Goal: Find specific page/section: Find specific page/section

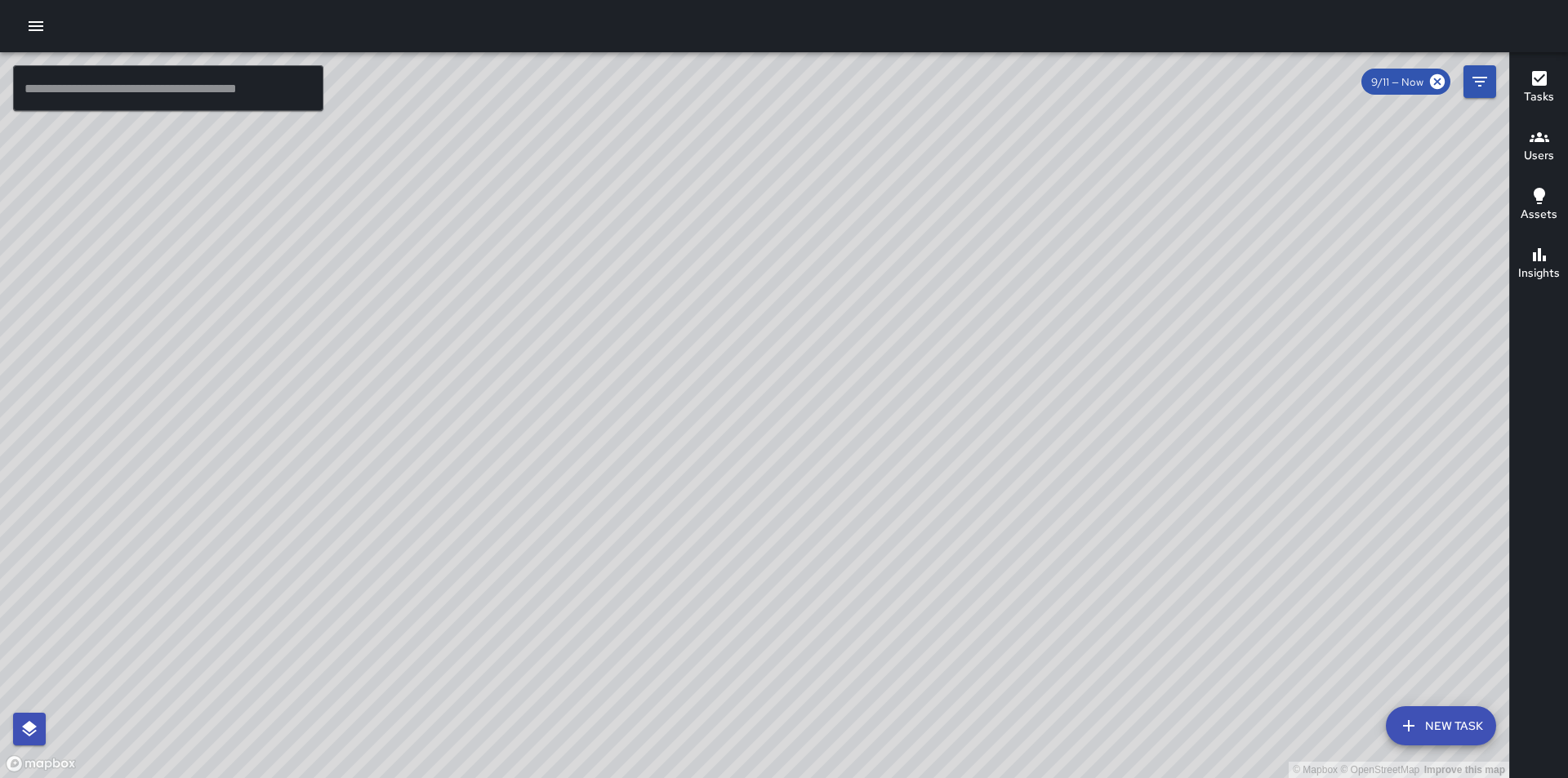
scroll to position [4714, 0]
drag, startPoint x: 722, startPoint y: 609, endPoint x: 808, endPoint y: 402, distance: 224.2
click at [808, 402] on div "© Mapbox © OpenStreetMap Improve this map" at bounding box center [754, 415] width 1509 height 726
drag, startPoint x: 510, startPoint y: 111, endPoint x: 669, endPoint y: 445, distance: 369.9
click at [669, 445] on div "© Mapbox © OpenStreetMap Improve this map" at bounding box center [754, 415] width 1509 height 726
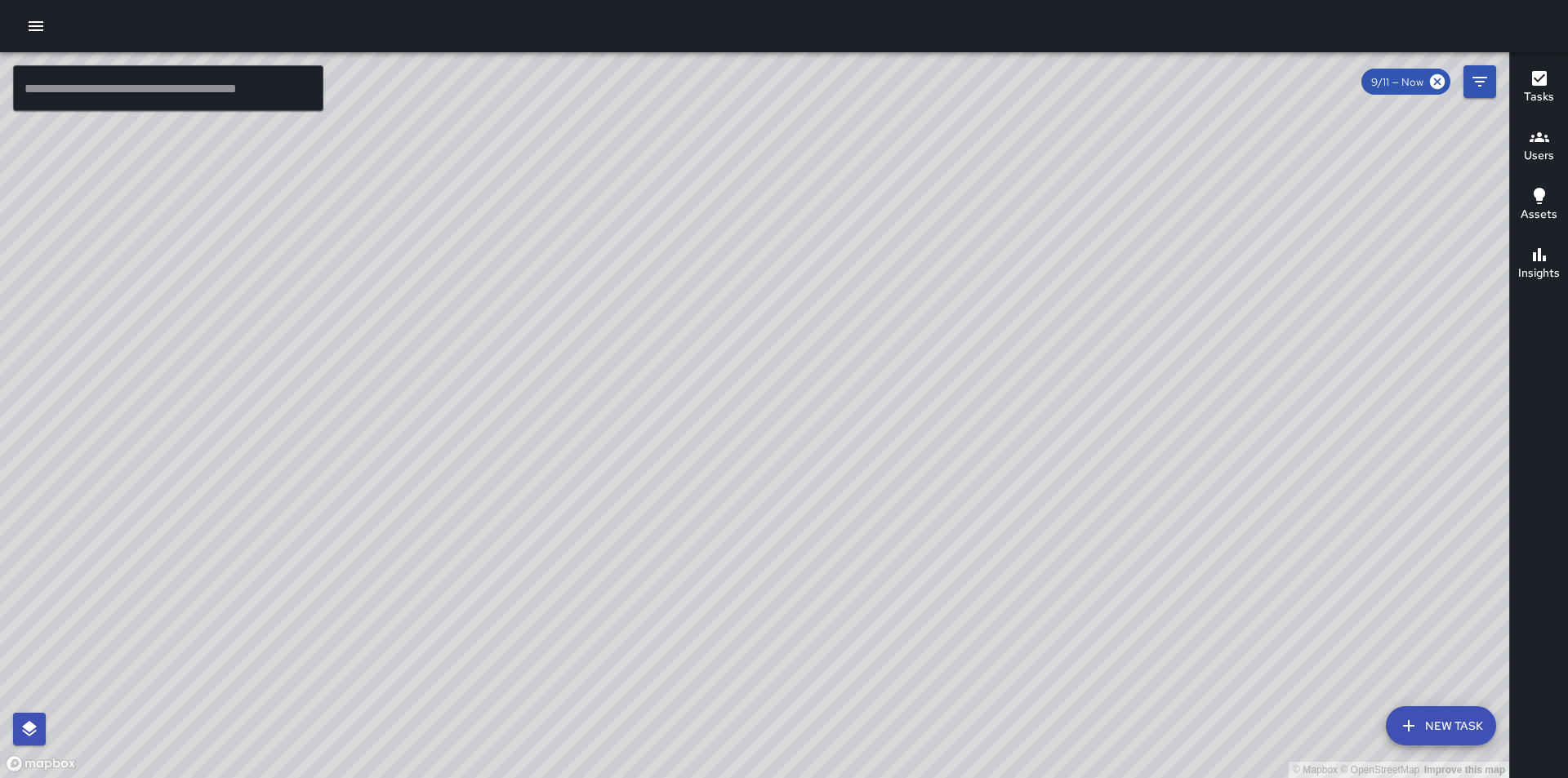
drag, startPoint x: 821, startPoint y: 205, endPoint x: 708, endPoint y: 514, distance: 329.0
click at [708, 514] on div "© Mapbox © OpenStreetMap Improve this map" at bounding box center [754, 415] width 1509 height 726
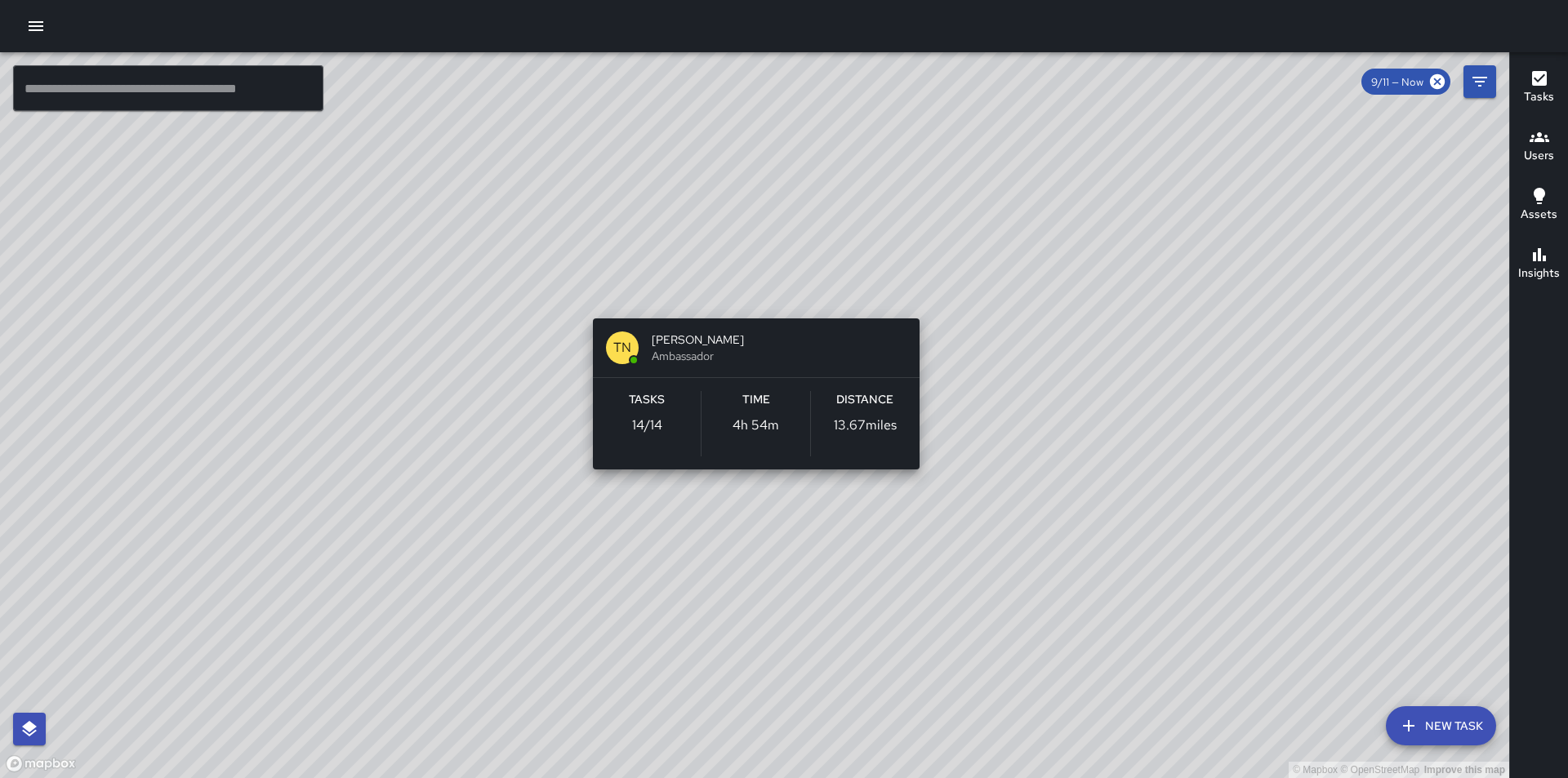
click at [758, 298] on div "© Mapbox © OpenStreetMap Improve this map TN [PERSON_NAME] Ambassador Tasks 14 …" at bounding box center [754, 415] width 1509 height 726
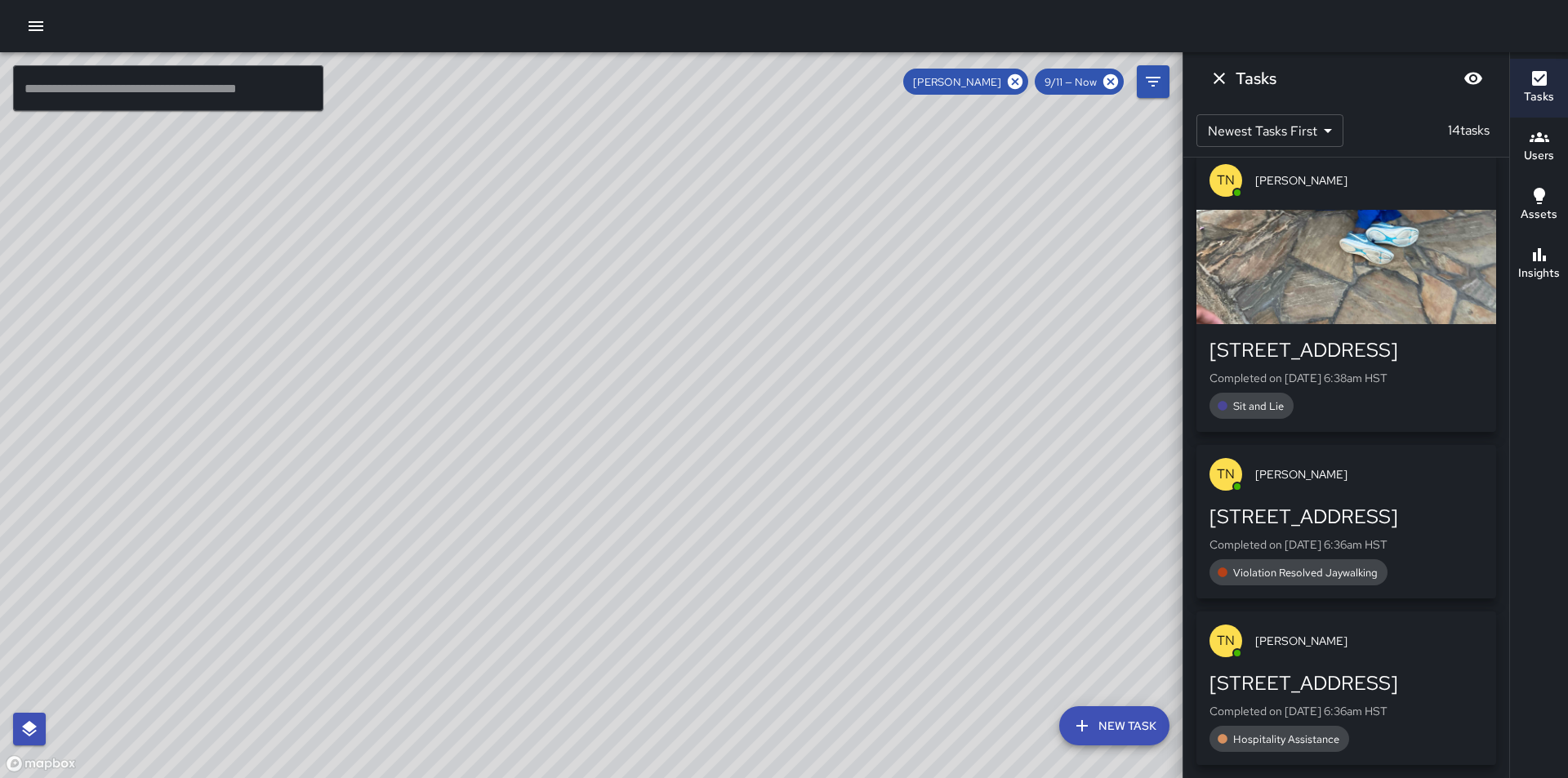
scroll to position [2107, 0]
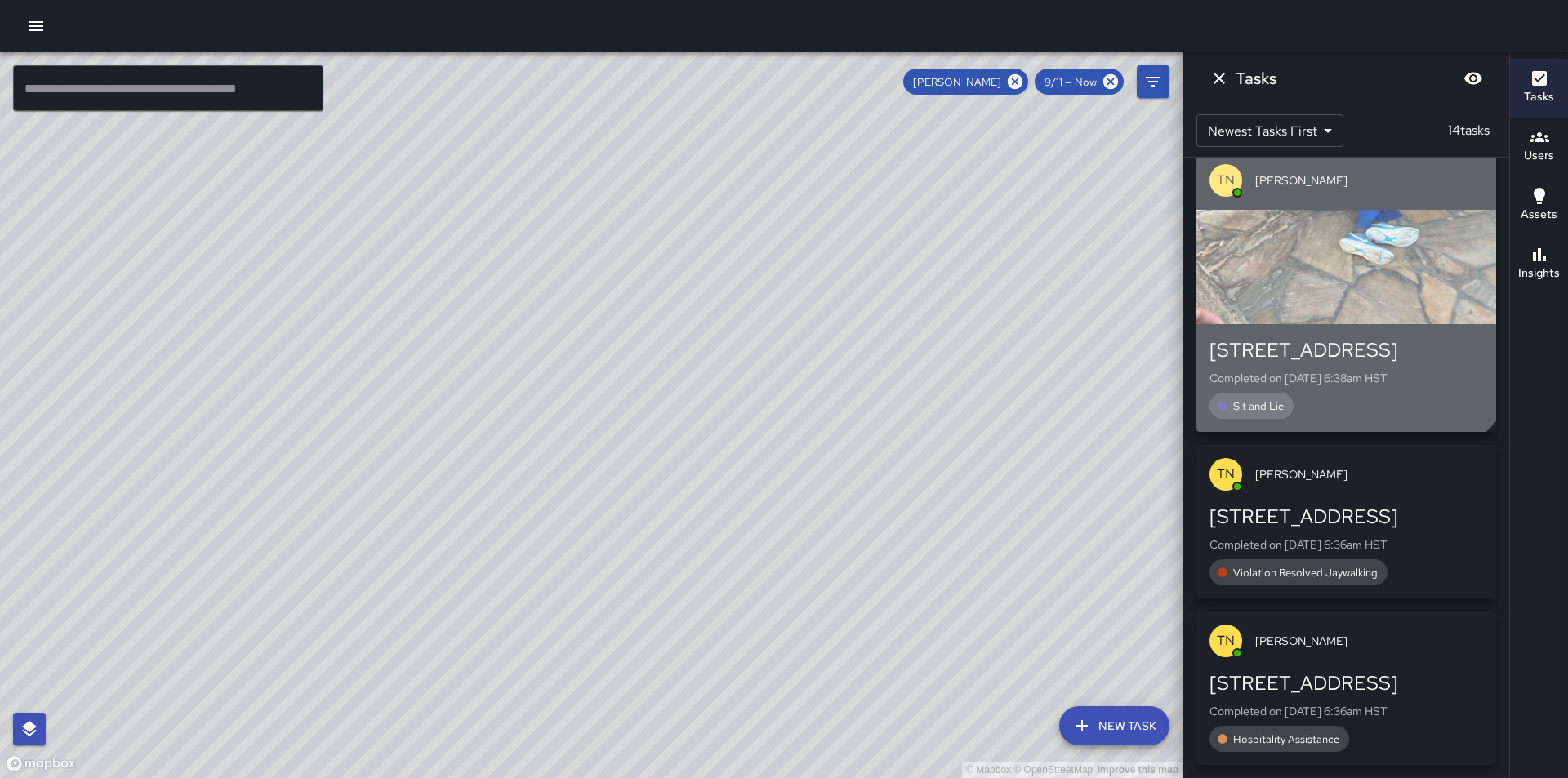
click at [1334, 278] on div "button" at bounding box center [1345, 266] width 300 height 114
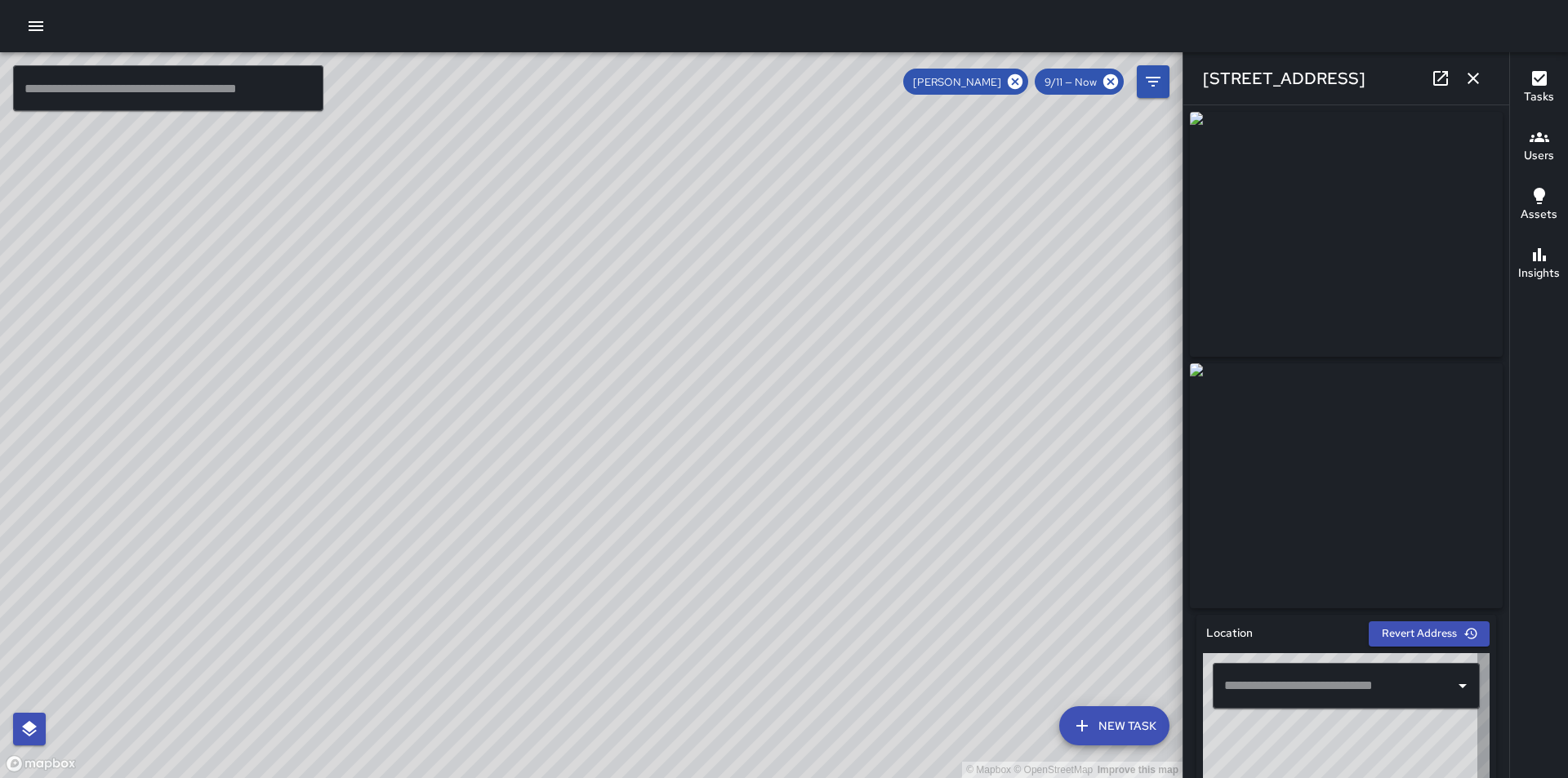
type input "**********"
click at [1363, 253] on img at bounding box center [1345, 235] width 312 height 245
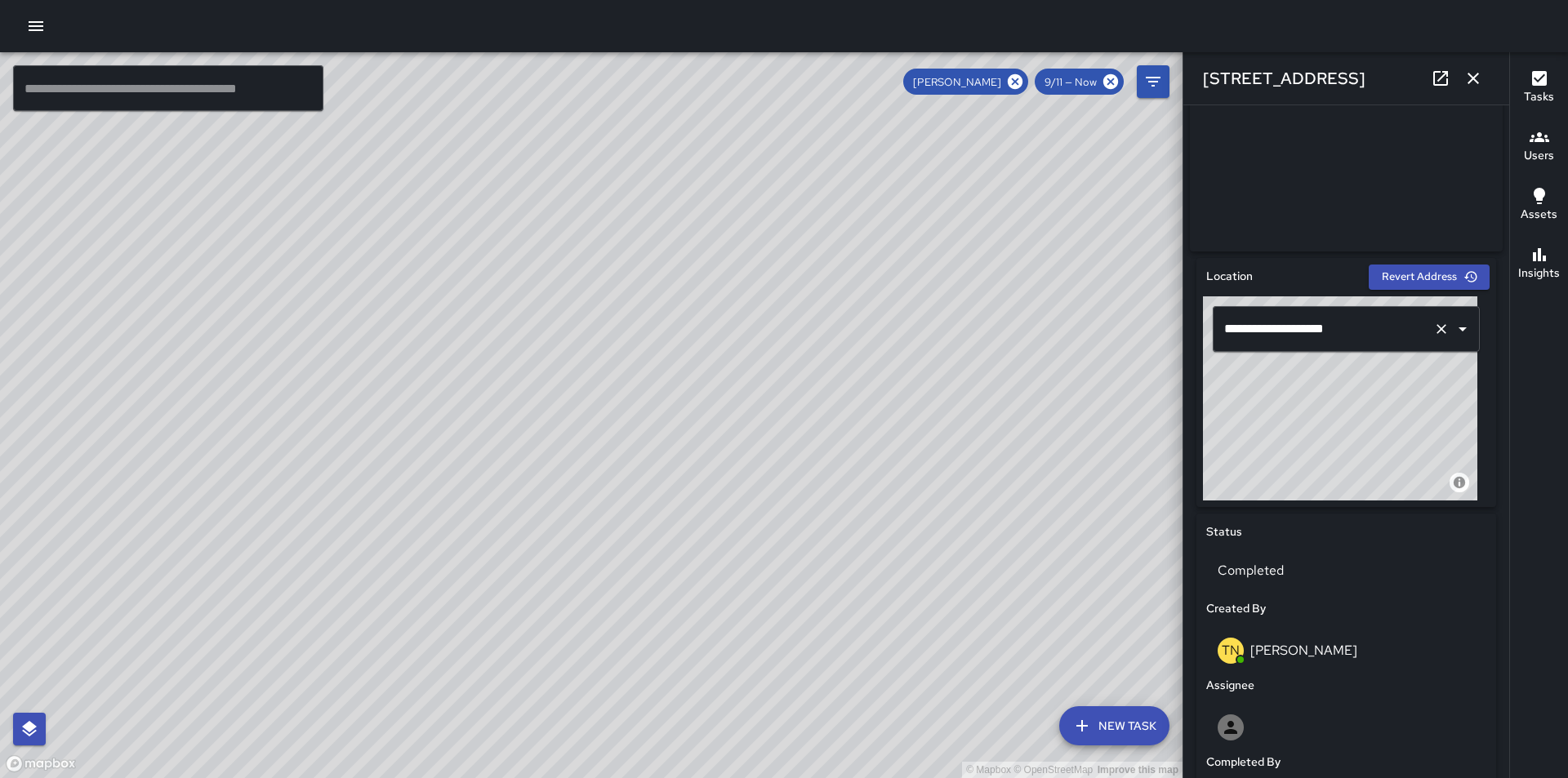
scroll to position [82, 0]
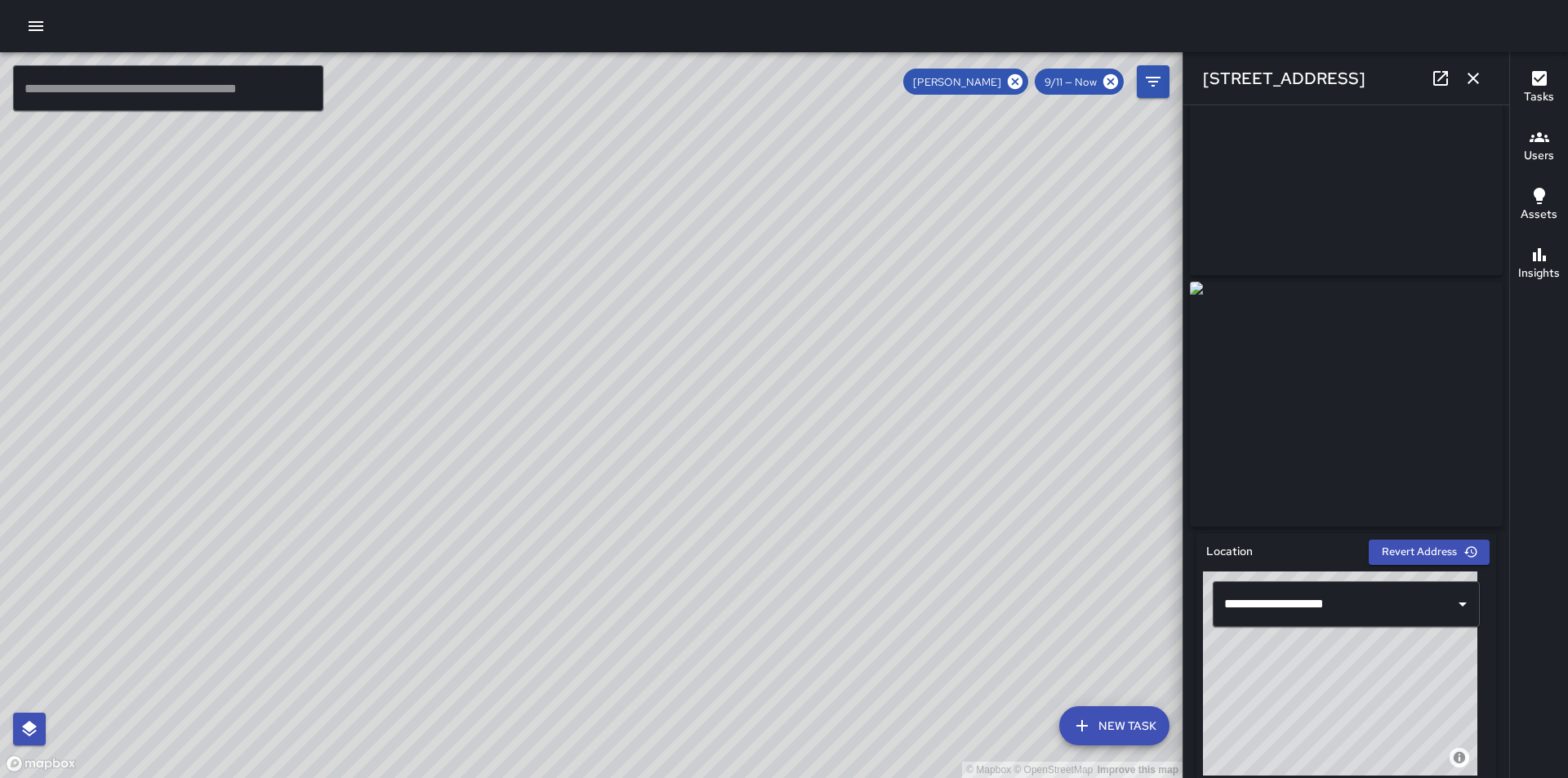
click at [1365, 163] on img at bounding box center [1345, 153] width 312 height 245
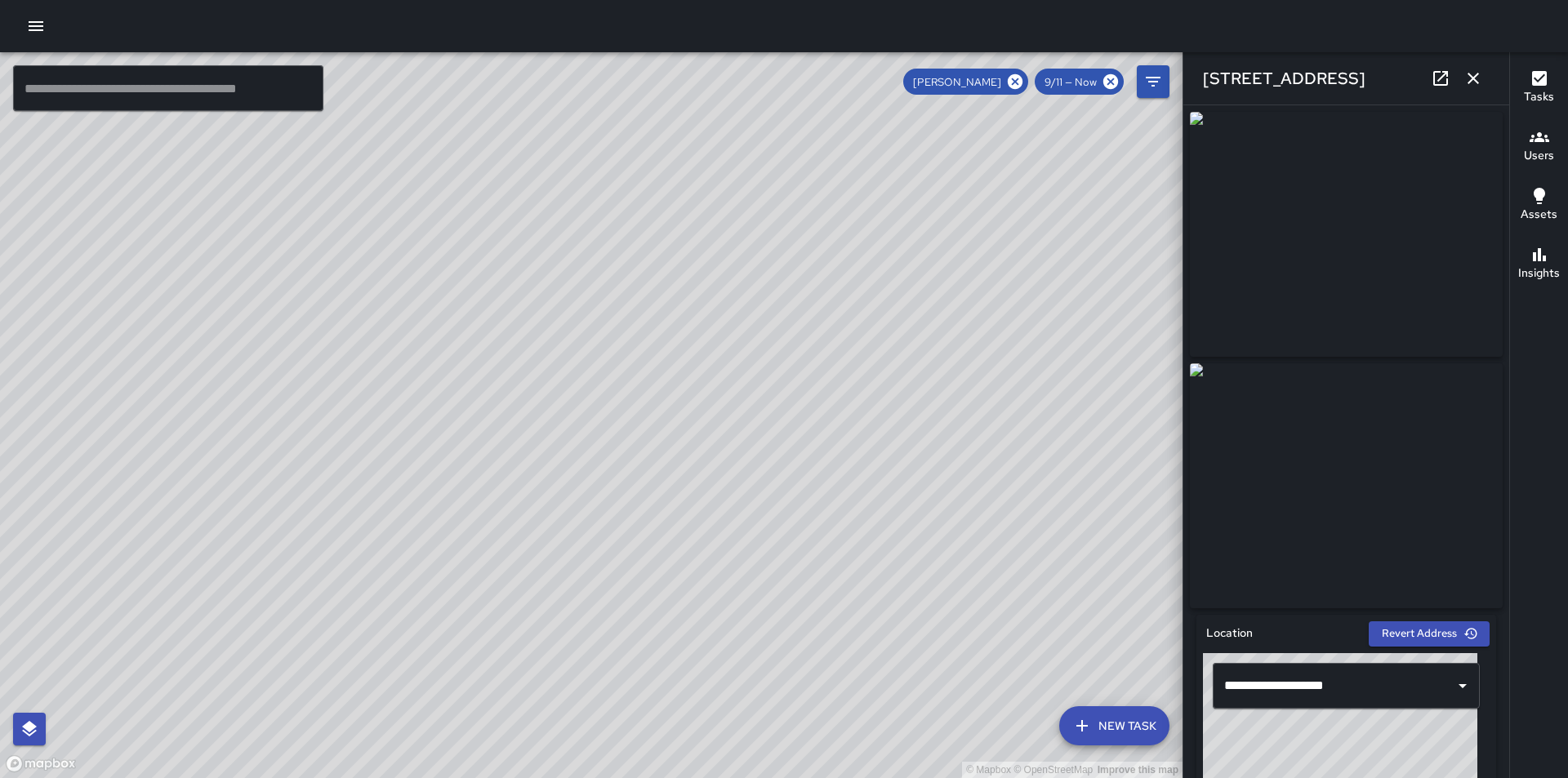
click at [1374, 205] on img at bounding box center [1345, 235] width 312 height 245
drag, startPoint x: 1374, startPoint y: 205, endPoint x: 1281, endPoint y: 220, distance: 94.2
click at [1281, 220] on img at bounding box center [1345, 235] width 312 height 245
click at [1306, 220] on img at bounding box center [1345, 235] width 312 height 245
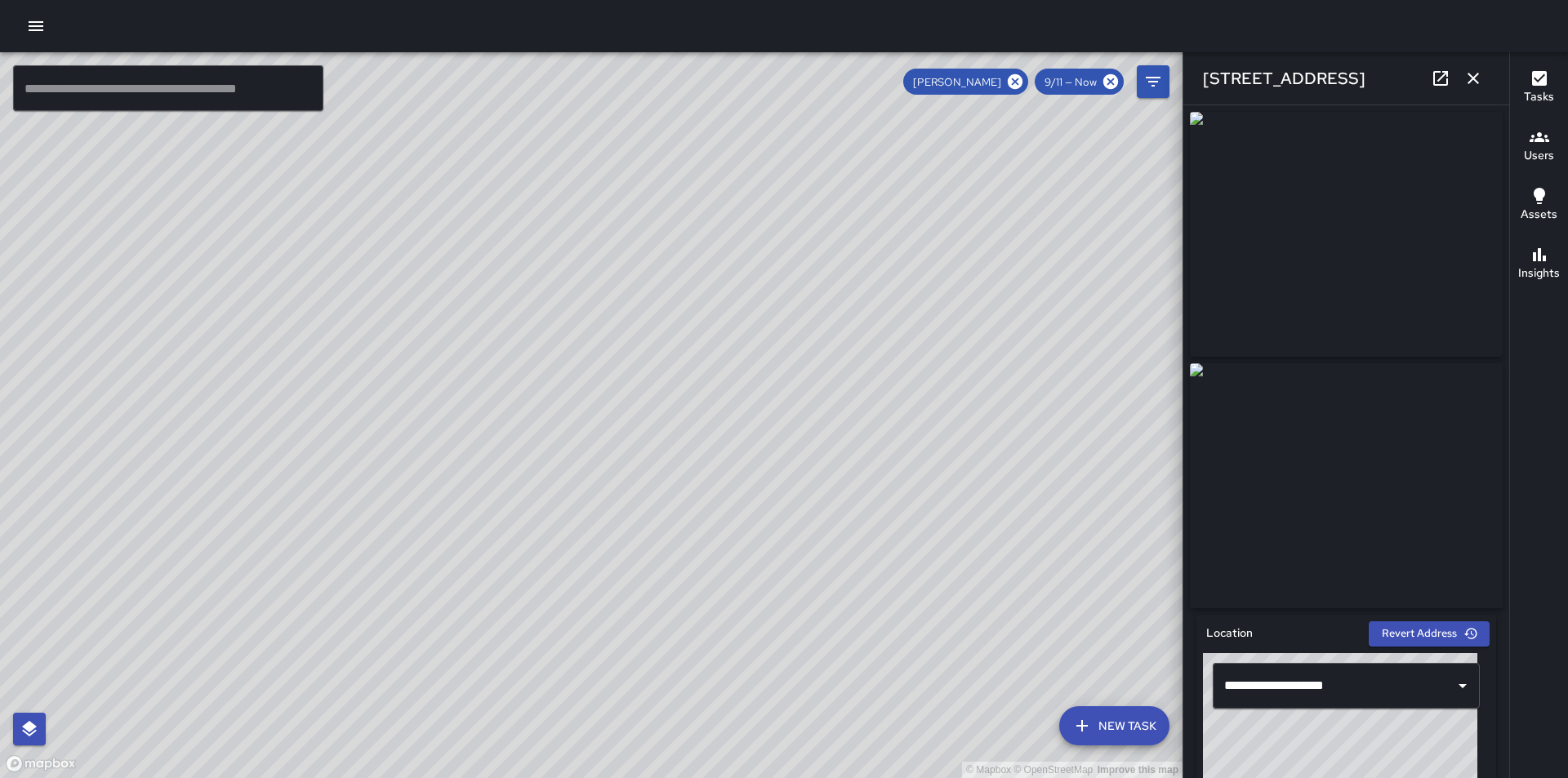
click at [1301, 223] on img at bounding box center [1345, 235] width 312 height 245
drag, startPoint x: 1303, startPoint y: 220, endPoint x: 1268, endPoint y: 210, distance: 36.4
click at [1268, 210] on img at bounding box center [1345, 235] width 312 height 245
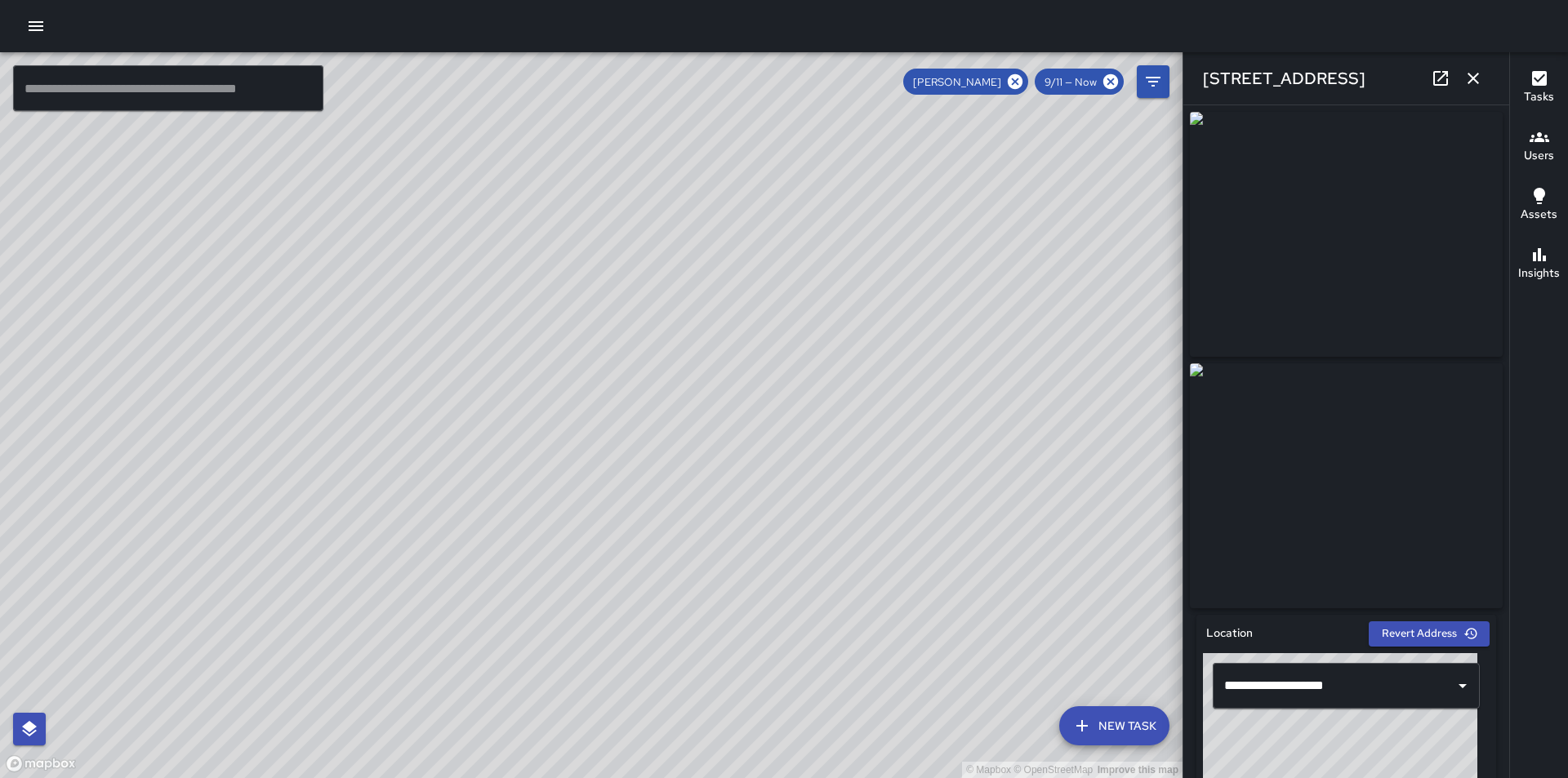
click at [1343, 193] on img at bounding box center [1345, 235] width 312 height 245
click at [1479, 83] on icon "button" at bounding box center [1472, 78] width 19 height 19
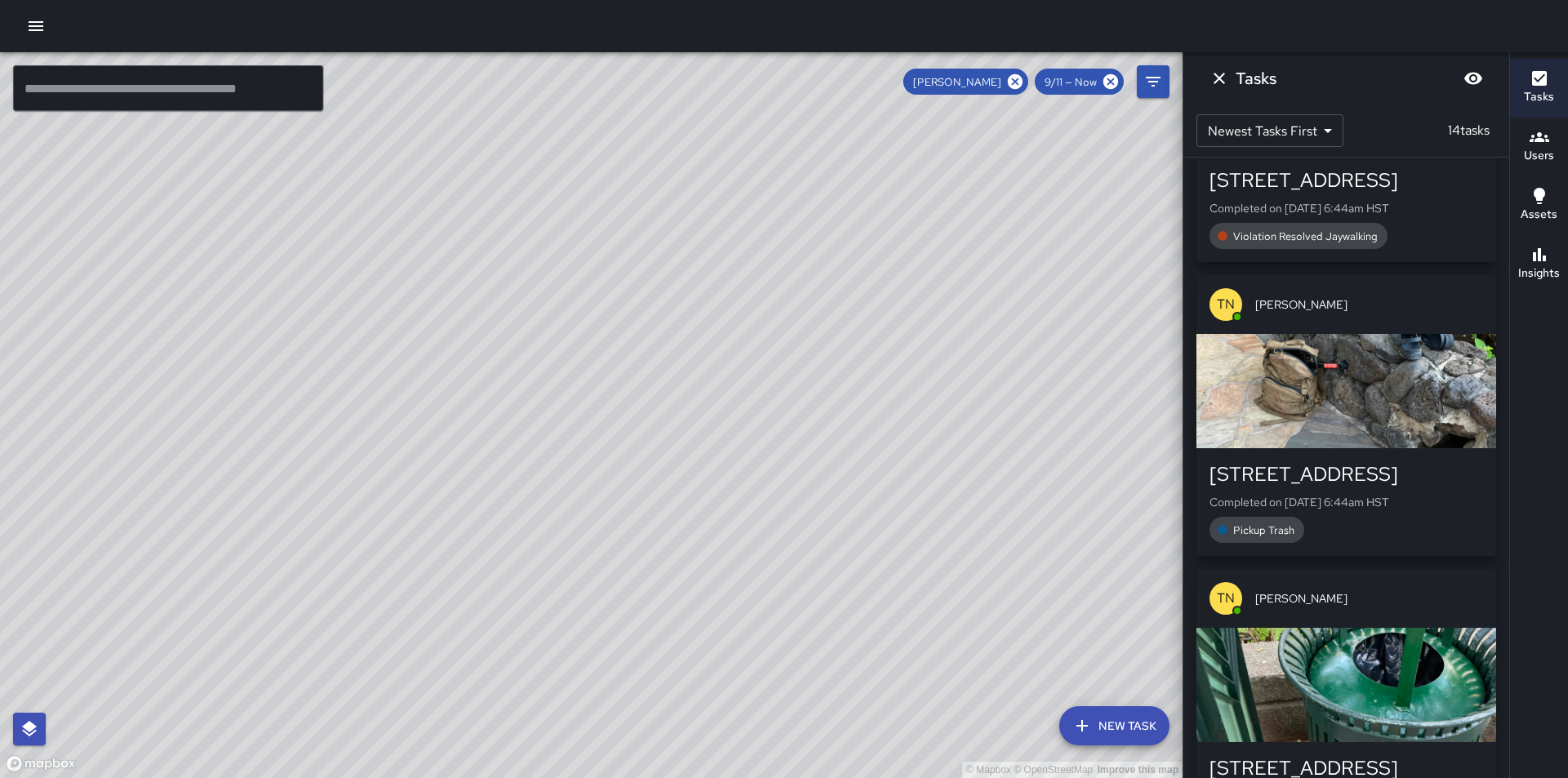
scroll to position [1371, 0]
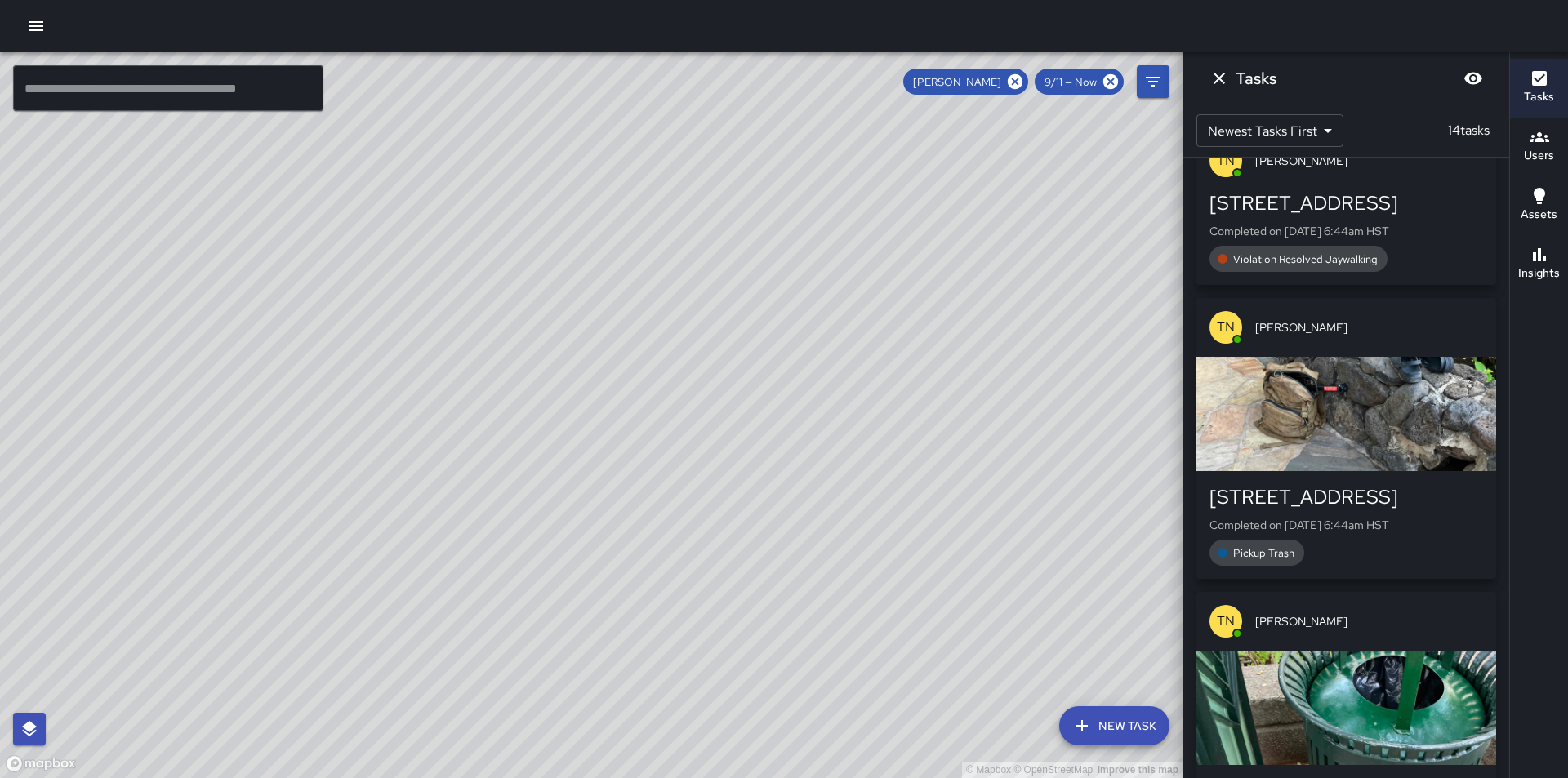
click at [1355, 445] on div "button" at bounding box center [1345, 414] width 300 height 114
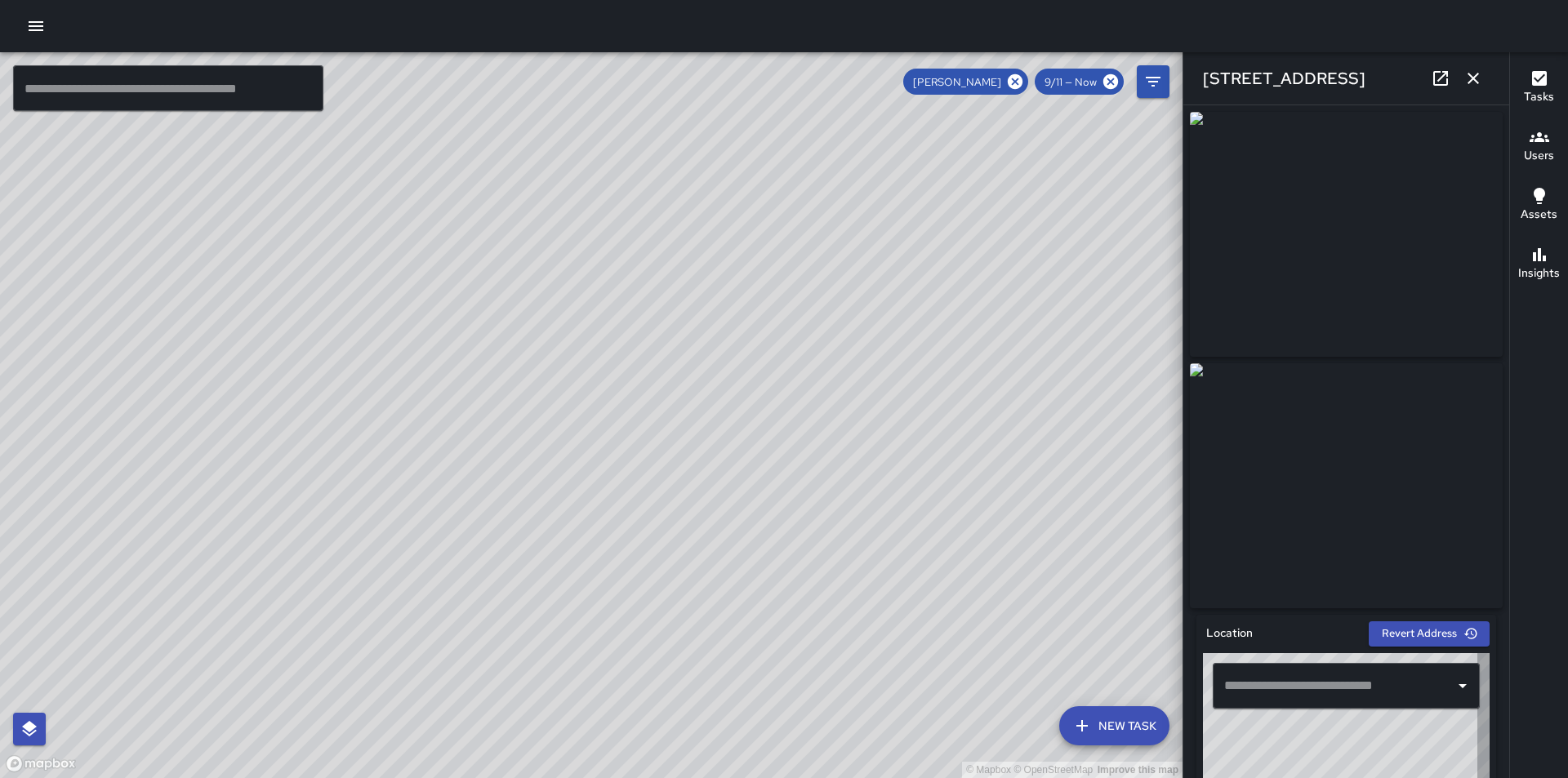
type input "**********"
click at [1475, 83] on icon "button" at bounding box center [1472, 78] width 19 height 19
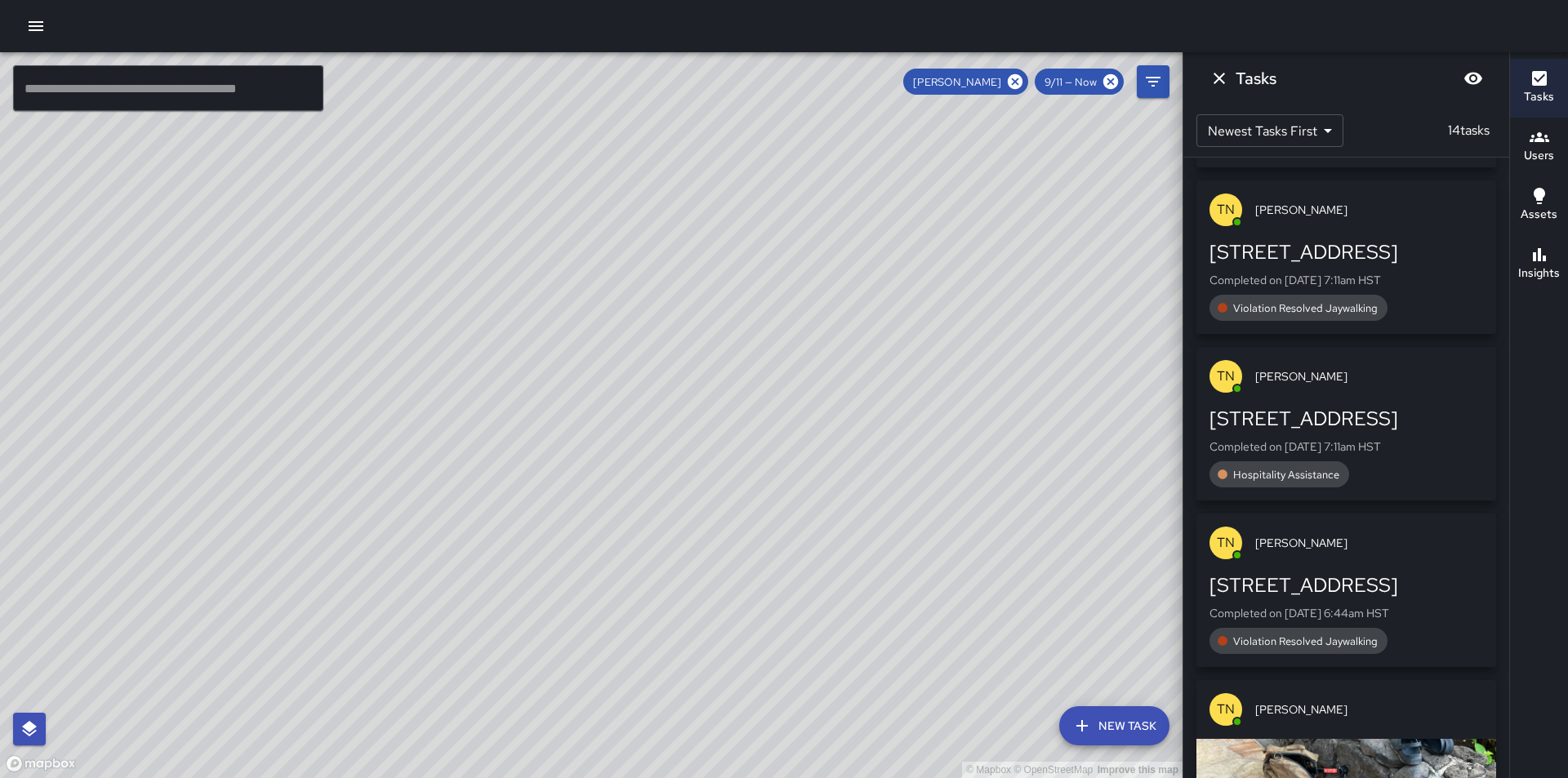
scroll to position [963, 0]
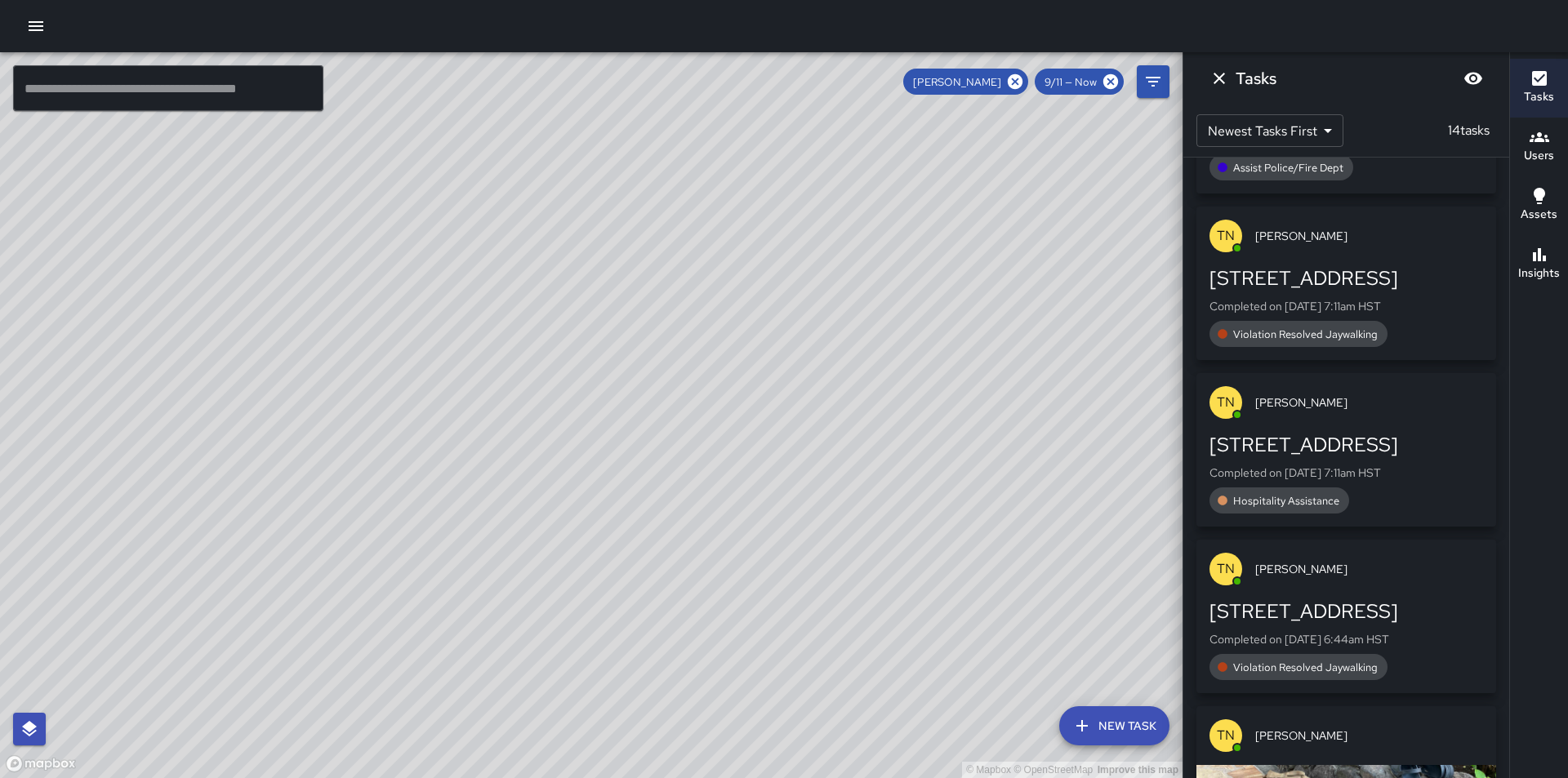
click at [1401, 444] on div "[STREET_ADDRESS]" at bounding box center [1345, 445] width 274 height 26
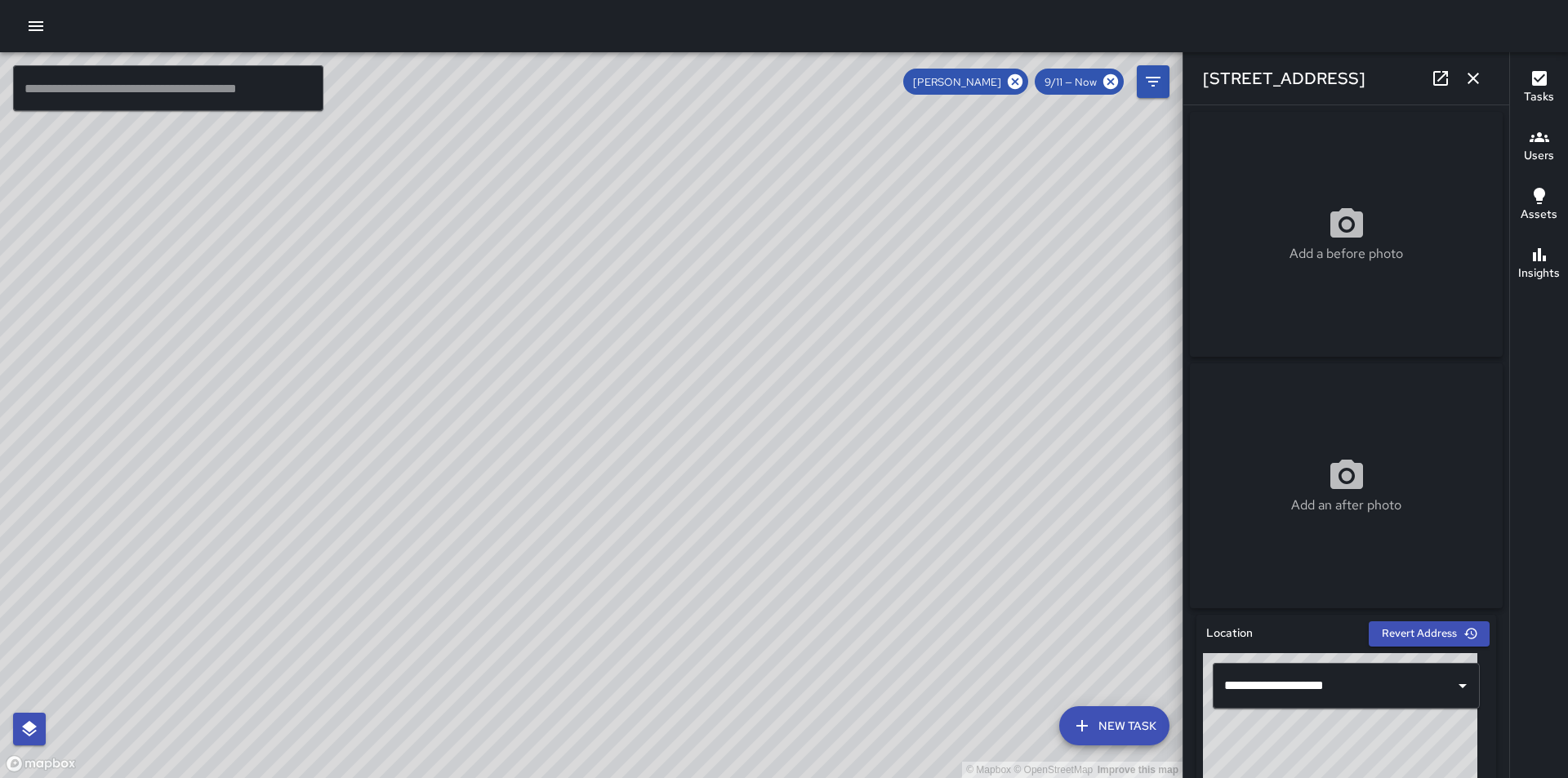
click at [1481, 84] on icon "button" at bounding box center [1472, 78] width 19 height 19
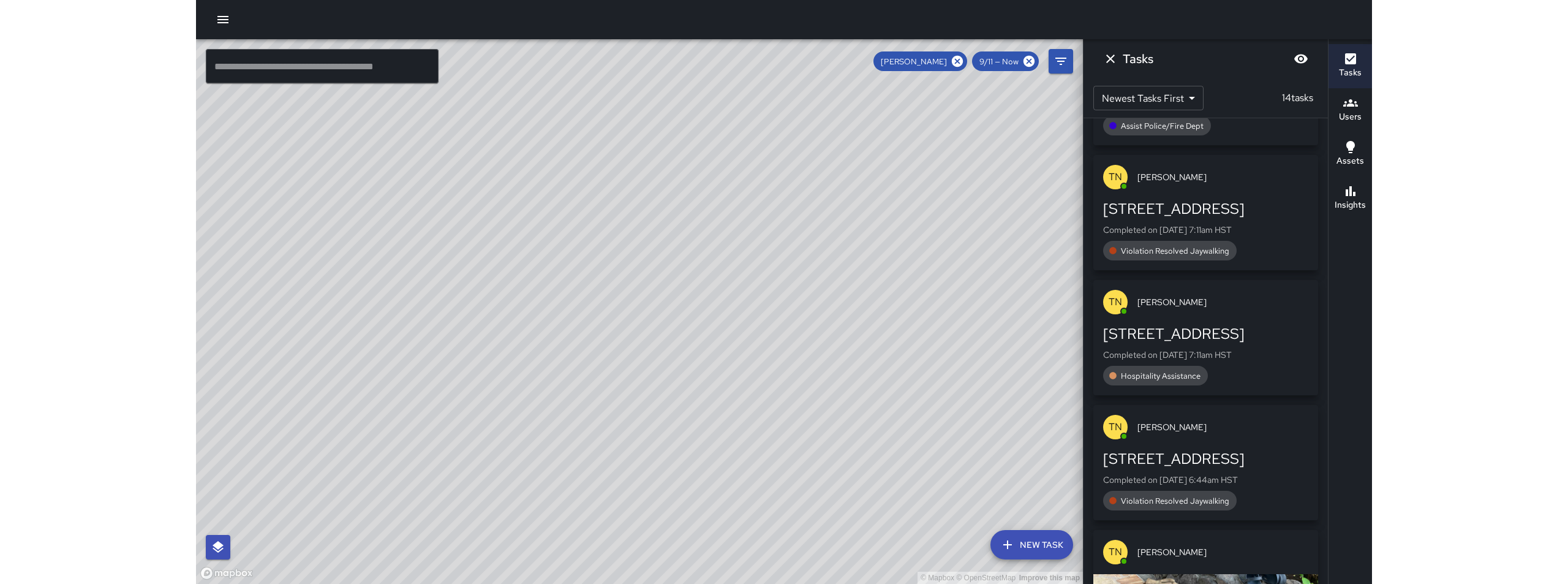
scroll to position [356, 0]
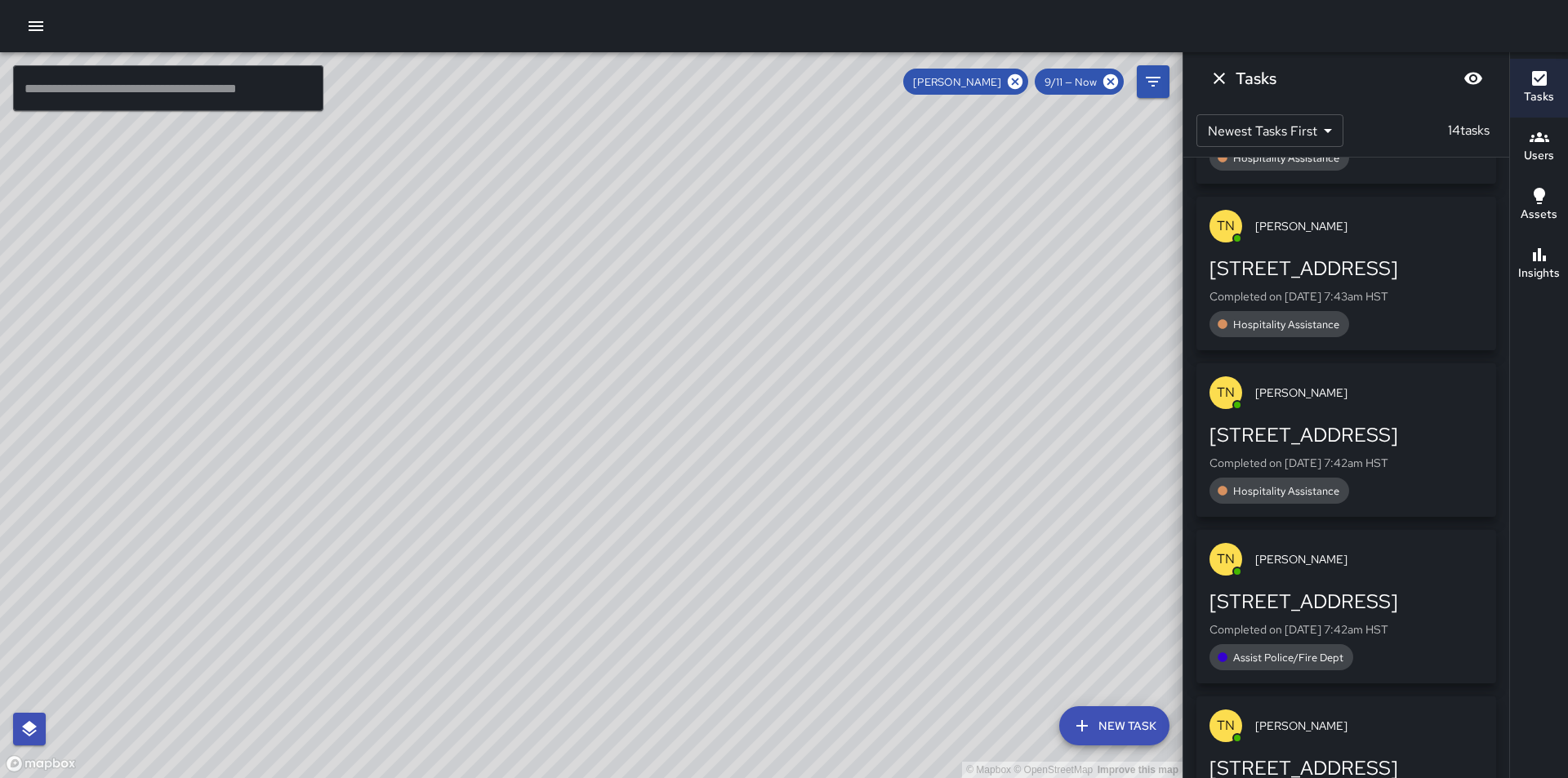
click at [1357, 466] on p "Completed on [DATE] 7:42am HST" at bounding box center [1345, 464] width 274 height 17
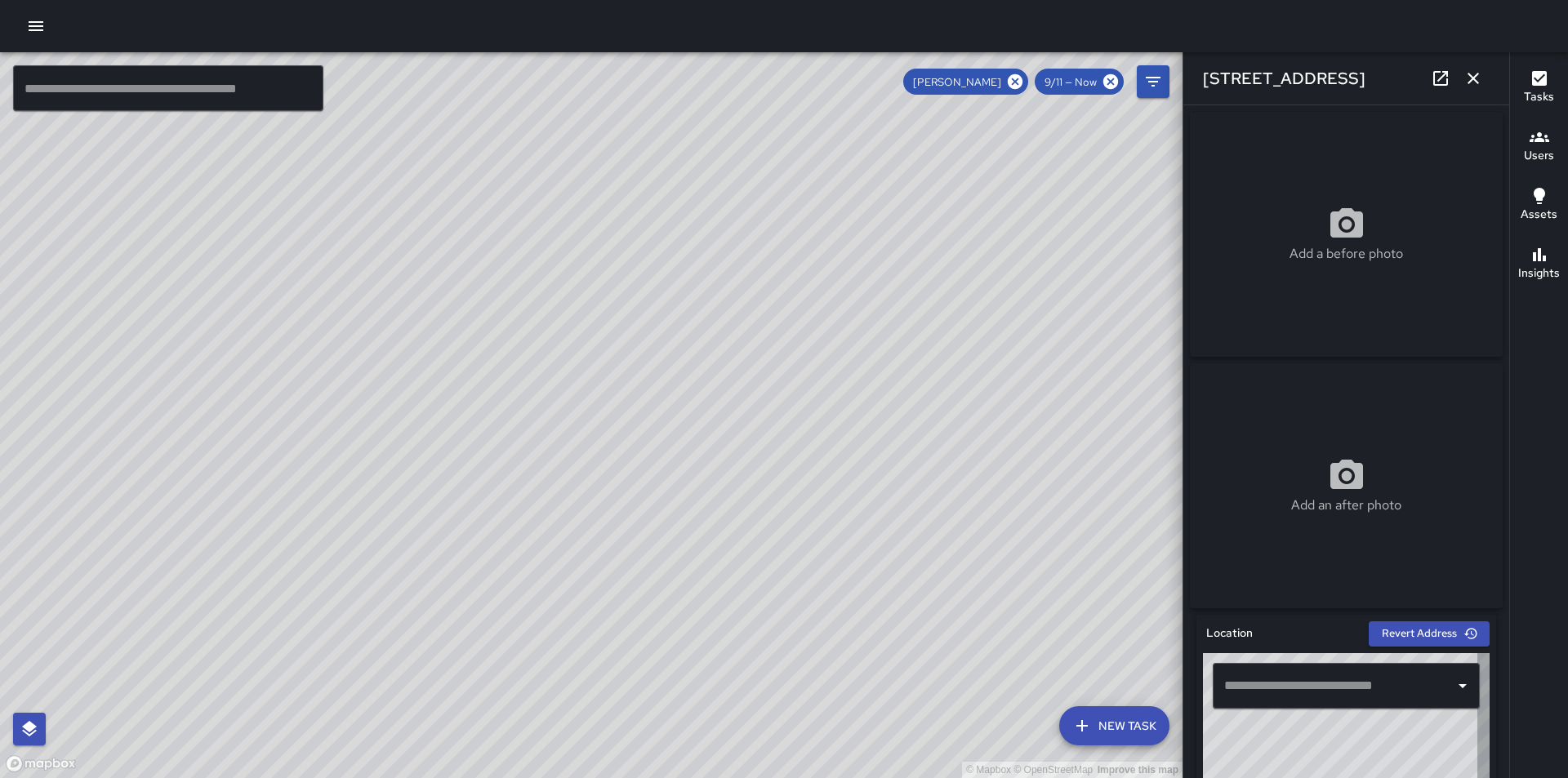
type input "**********"
drag, startPoint x: 622, startPoint y: 209, endPoint x: 656, endPoint y: 320, distance: 116.1
click at [656, 320] on div "© Mapbox © OpenStreetMap Improve this map" at bounding box center [591, 415] width 1182 height 726
drag, startPoint x: 585, startPoint y: 164, endPoint x: 618, endPoint y: 280, distance: 120.6
click at [619, 282] on div "© Mapbox © OpenStreetMap Improve this map" at bounding box center [591, 415] width 1182 height 726
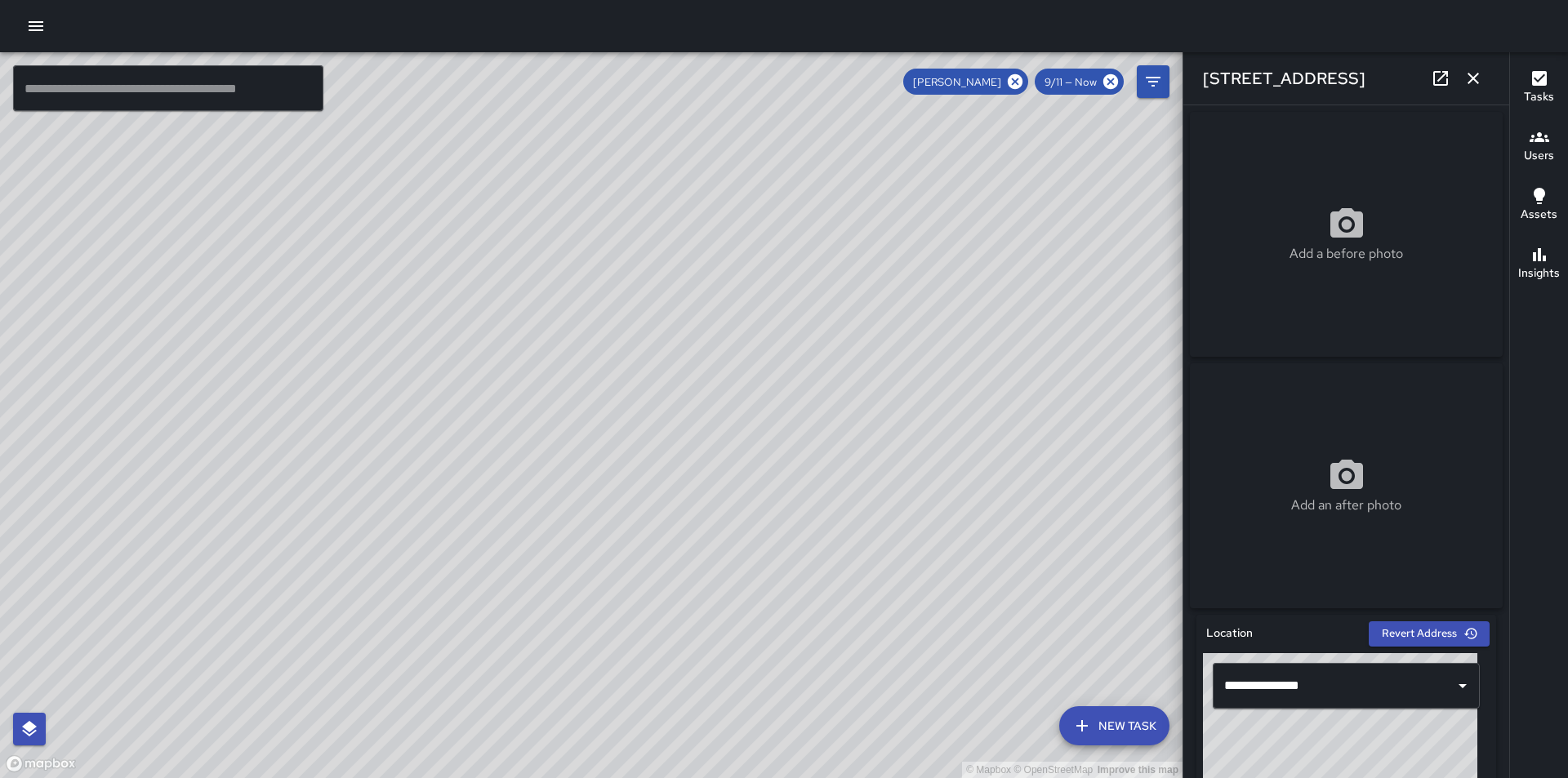
drag, startPoint x: 332, startPoint y: 158, endPoint x: 440, endPoint y: 285, distance: 166.7
click at [440, 285] on div "© Mapbox © OpenStreetMap Improve this map" at bounding box center [591, 415] width 1182 height 726
drag, startPoint x: 281, startPoint y: 208, endPoint x: 531, endPoint y: 379, distance: 302.9
click at [531, 379] on div "© Mapbox © OpenStreetMap Improve this map" at bounding box center [591, 415] width 1182 height 726
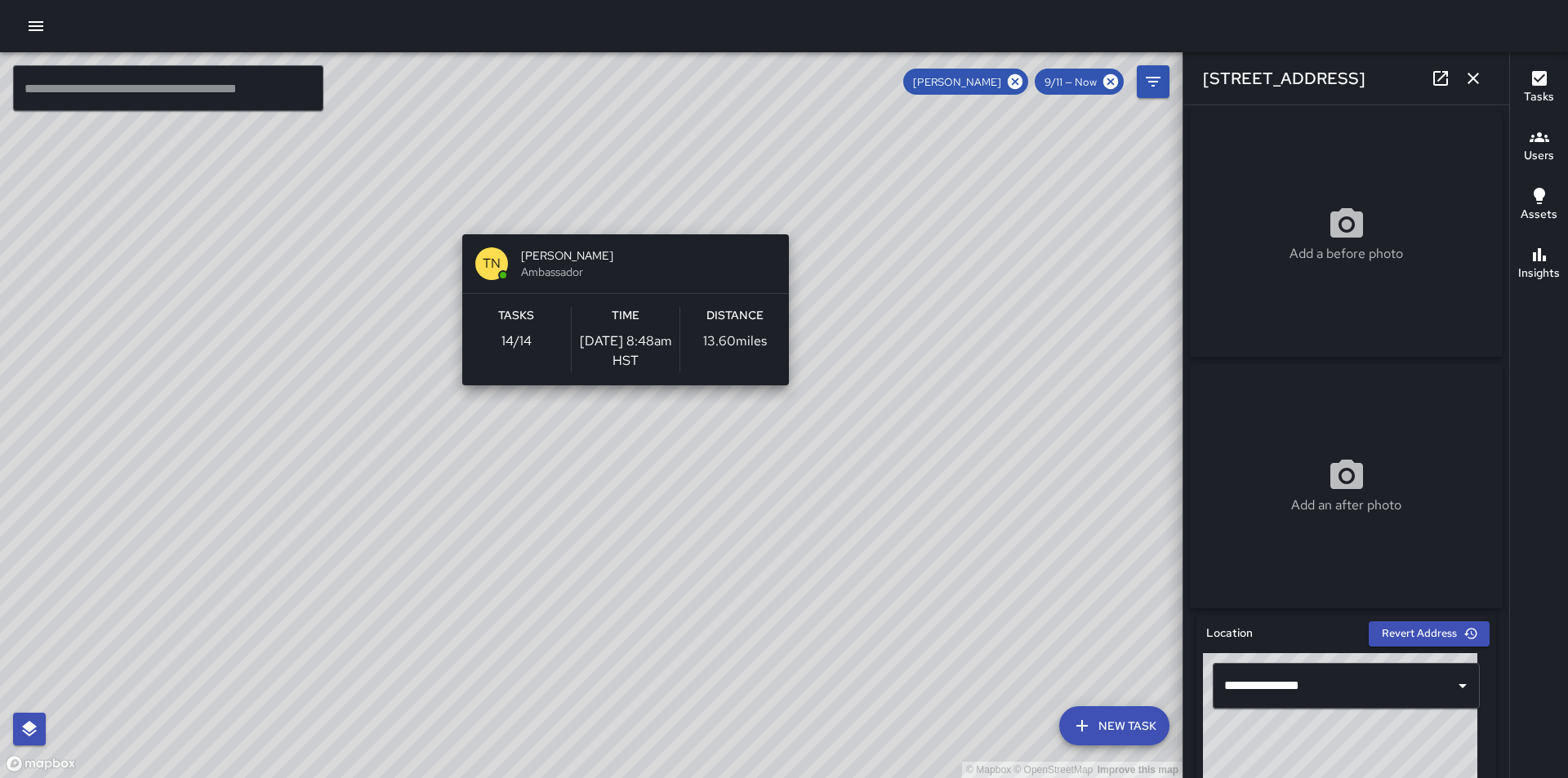
click at [619, 224] on div "© Mapbox © OpenStreetMap Improve this map TN [PERSON_NAME] Ambassador Tasks 14 …" at bounding box center [591, 415] width 1182 height 726
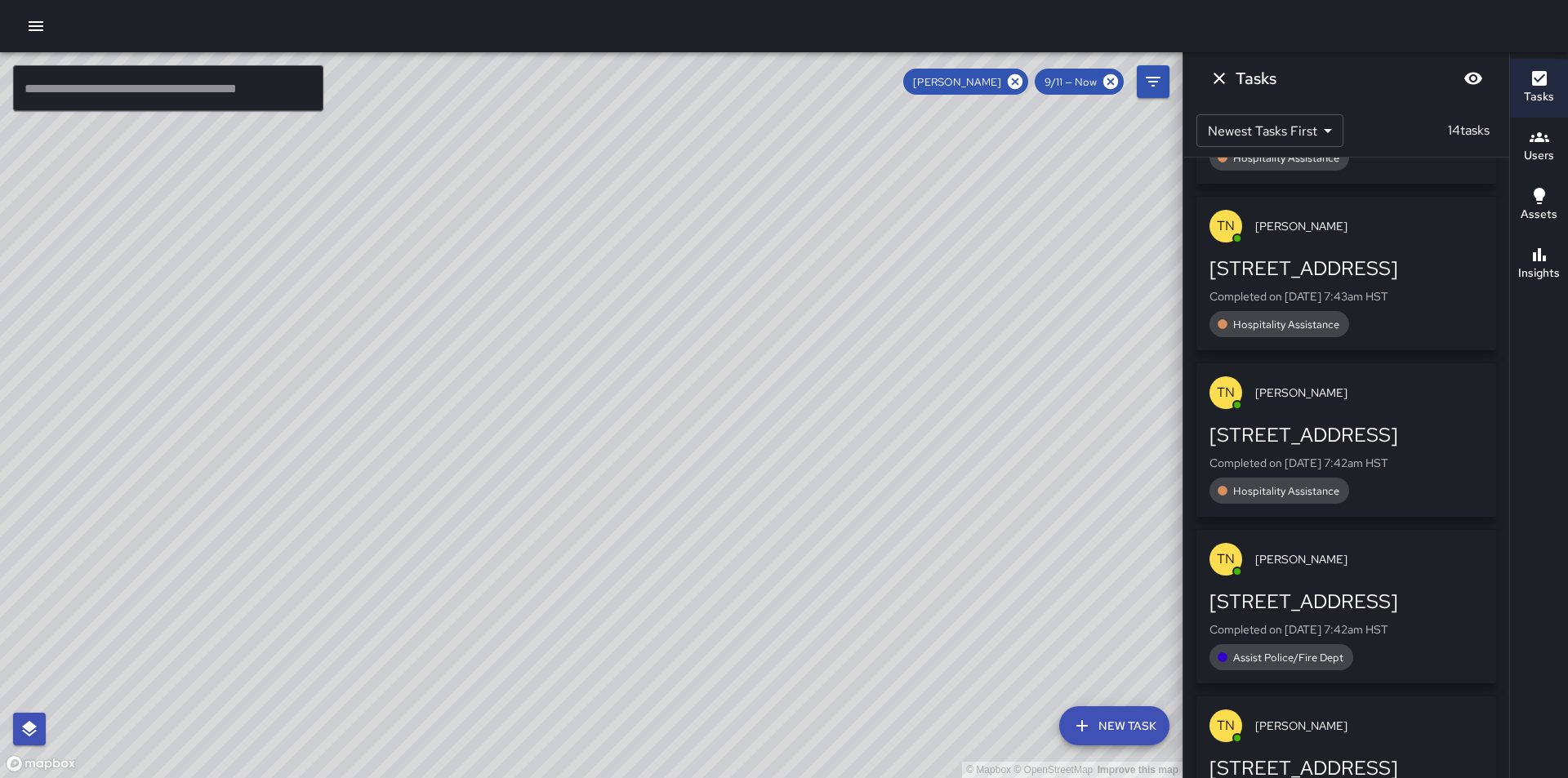
drag, startPoint x: 241, startPoint y: 202, endPoint x: 809, endPoint y: 484, distance: 634.2
click at [809, 484] on div "© Mapbox © OpenStreetMap Improve this map" at bounding box center [591, 415] width 1182 height 726
drag, startPoint x: 465, startPoint y: 335, endPoint x: 473, endPoint y: 339, distance: 8.9
click at [479, 357] on div "© Mapbox © OpenStreetMap Improve this map" at bounding box center [591, 415] width 1182 height 726
drag, startPoint x: 787, startPoint y: 576, endPoint x: 496, endPoint y: 277, distance: 417.2
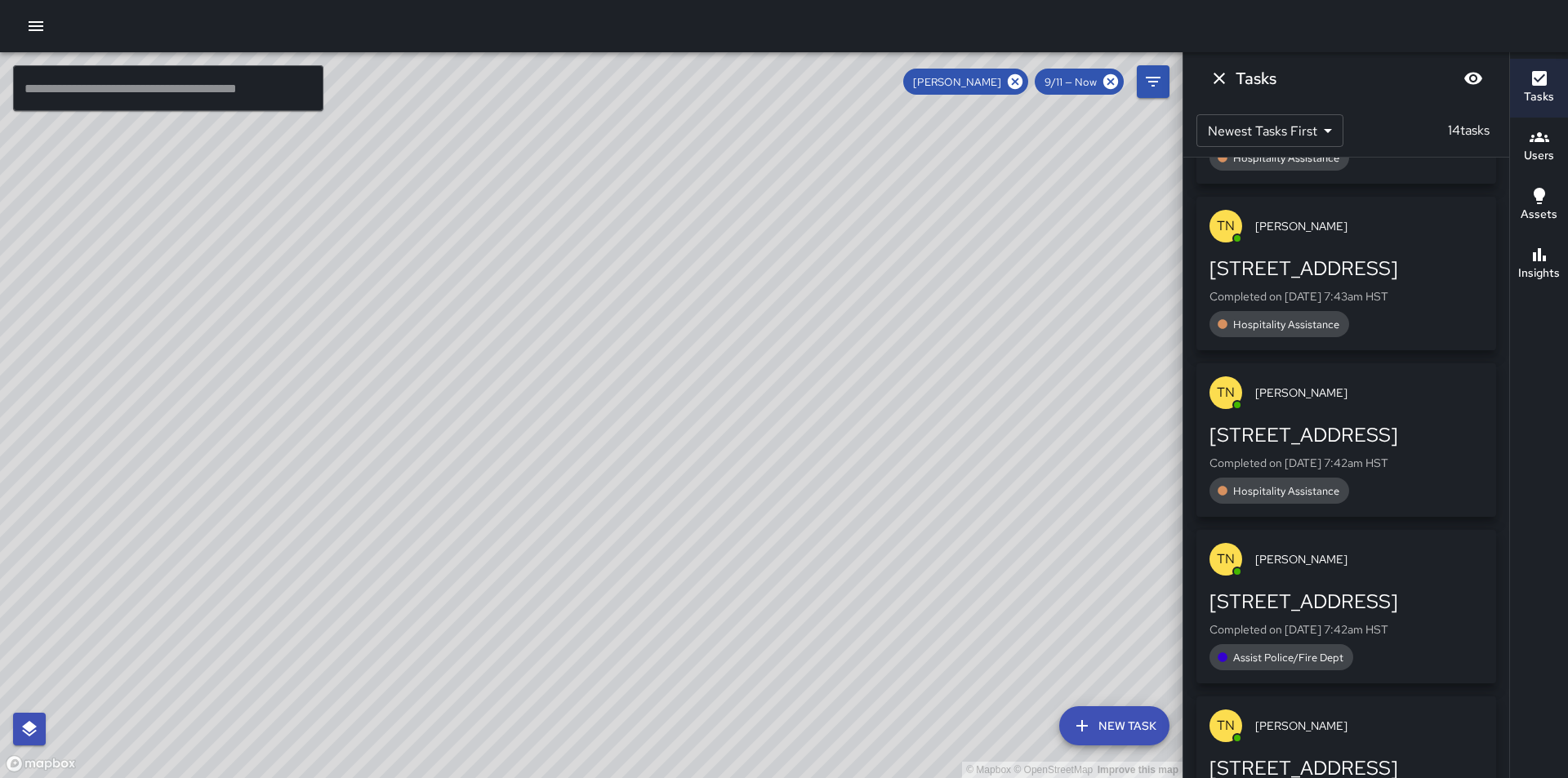
click at [496, 277] on div "© Mapbox © OpenStreetMap Improve this map" at bounding box center [591, 415] width 1182 height 726
drag, startPoint x: 908, startPoint y: 505, endPoint x: 652, endPoint y: 400, distance: 276.7
click at [652, 400] on div "© Mapbox © OpenStreetMap Improve this map" at bounding box center [591, 415] width 1182 height 726
click at [512, 414] on div "© Mapbox © OpenStreetMap Improve this map" at bounding box center [591, 415] width 1182 height 726
